Goal: Use online tool/utility: Utilize a website feature to perform a specific function

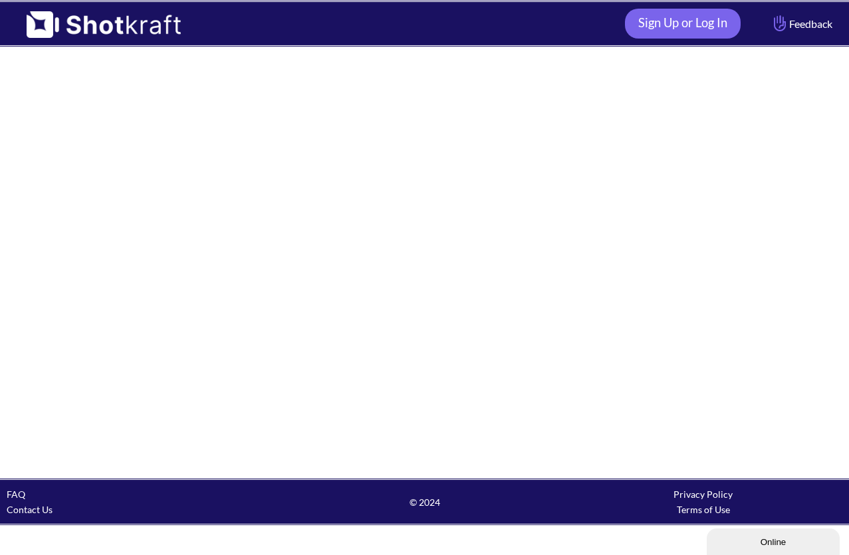
click at [596, 154] on div at bounding box center [424, 262] width 849 height 431
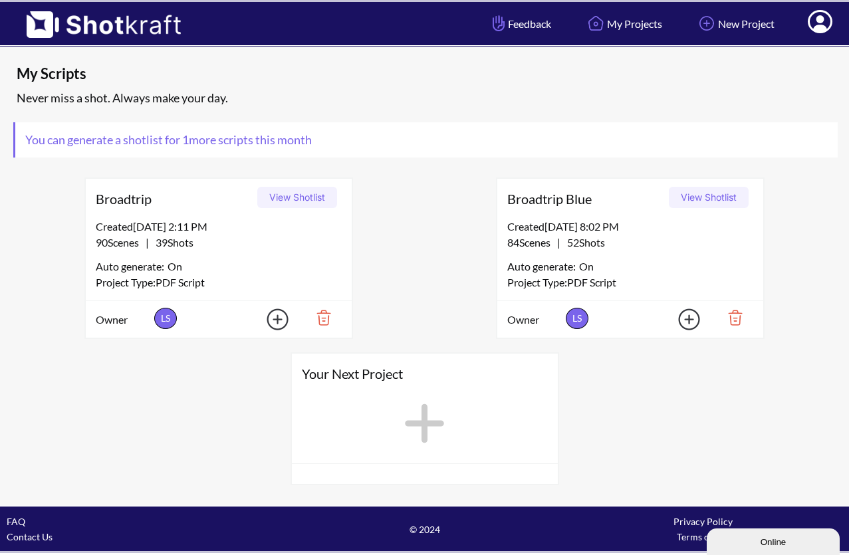
click at [691, 316] on img at bounding box center [680, 319] width 47 height 30
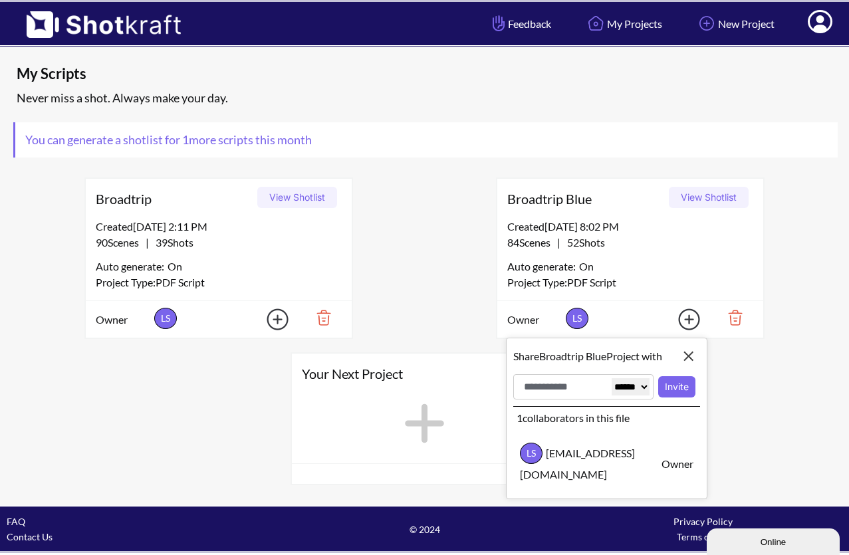
click at [687, 241] on div "84 Scenes | 52 Shots" at bounding box center [630, 243] width 246 height 16
click at [703, 196] on button "View Shotlist" at bounding box center [709, 197] width 80 height 21
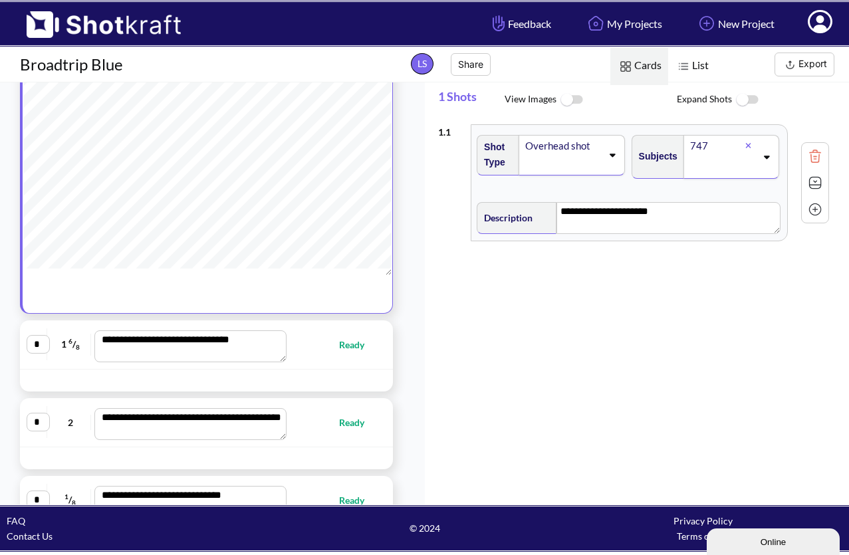
scroll to position [189, 0]
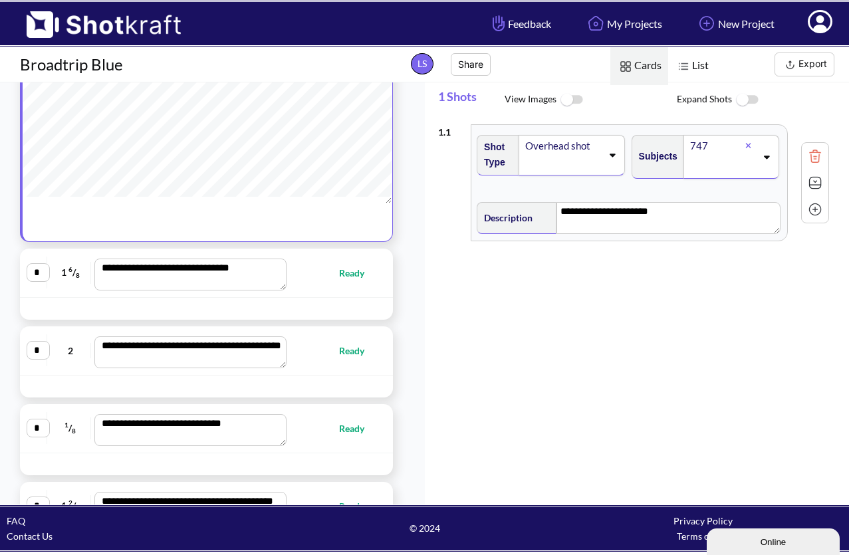
click at [316, 273] on span "Ready" at bounding box center [335, 272] width 84 height 15
type textarea "**********"
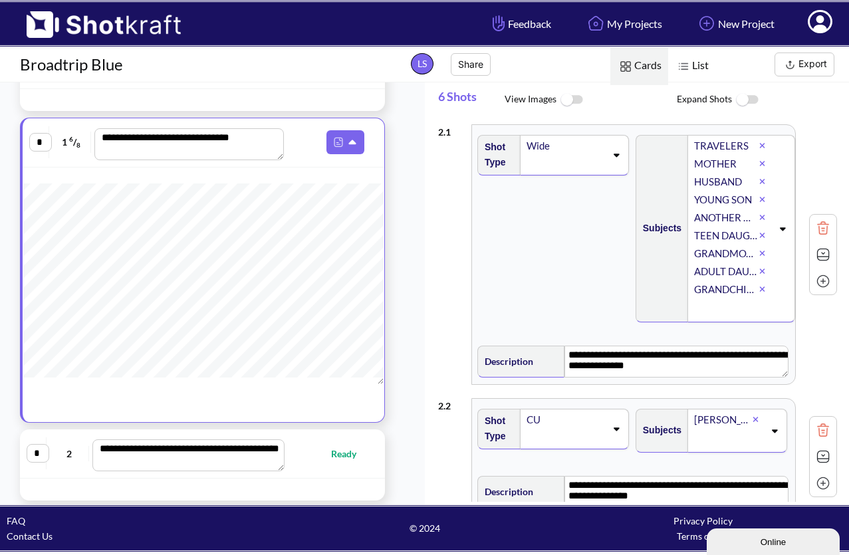
scroll to position [0, 0]
click at [607, 166] on div "Wide" at bounding box center [574, 155] width 108 height 41
click at [565, 122] on div "**********" at bounding box center [638, 255] width 400 height 274
click at [781, 230] on icon at bounding box center [784, 228] width 6 height 3
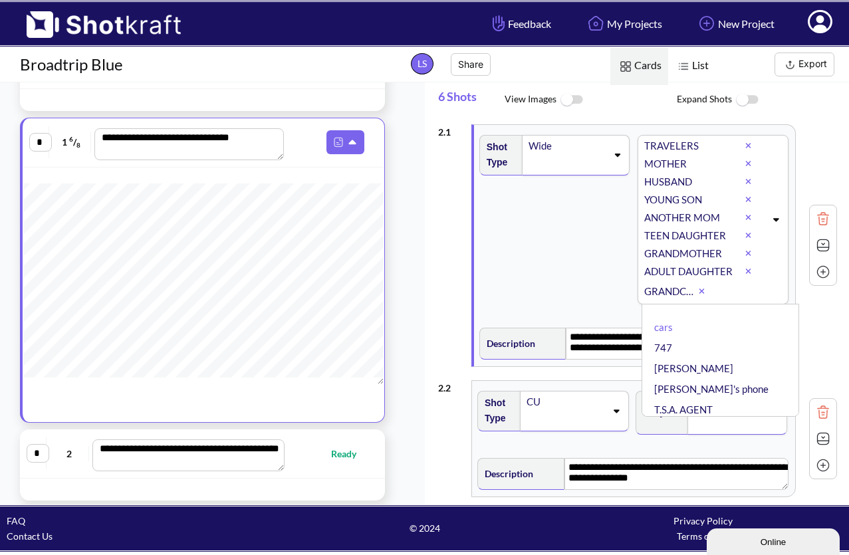
click at [567, 282] on div "Shot Type Wide" at bounding box center [556, 224] width 158 height 193
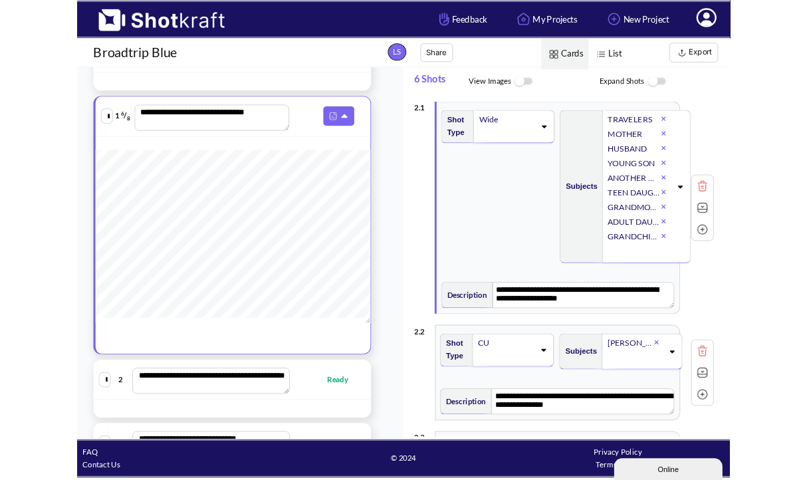
scroll to position [862, 1]
